Goal: Check status: Check status

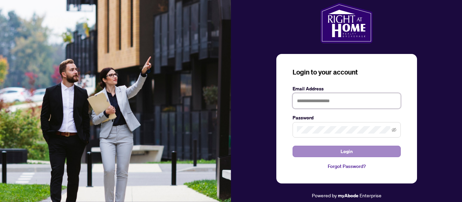
type input "**********"
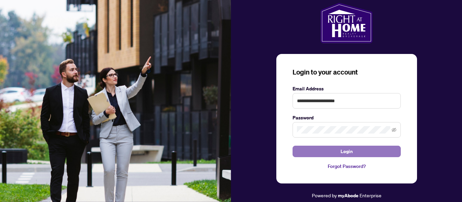
click at [330, 154] on button "Login" at bounding box center [346, 151] width 108 height 11
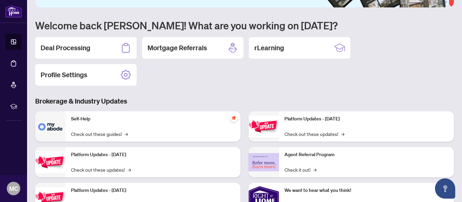
scroll to position [50, 0]
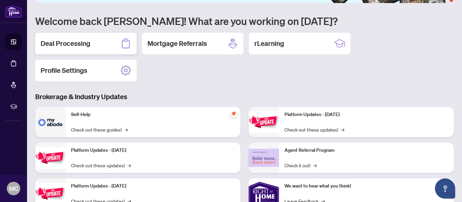
click at [73, 42] on h2 "Deal Processing" at bounding box center [66, 43] width 50 height 9
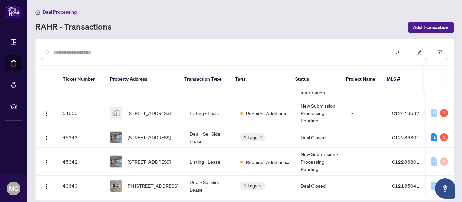
scroll to position [26, 0]
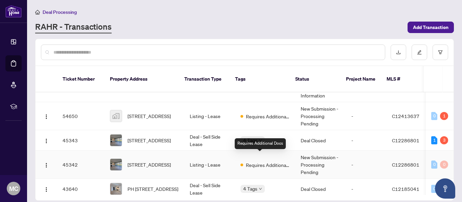
click at [267, 162] on span "Requires Additional Docs" at bounding box center [268, 165] width 44 height 7
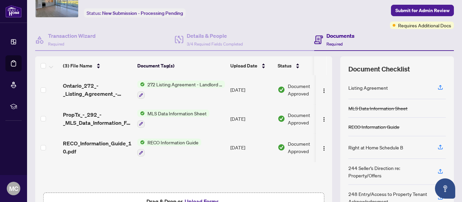
scroll to position [38, 0]
